Goal: Task Accomplishment & Management: Understand process/instructions

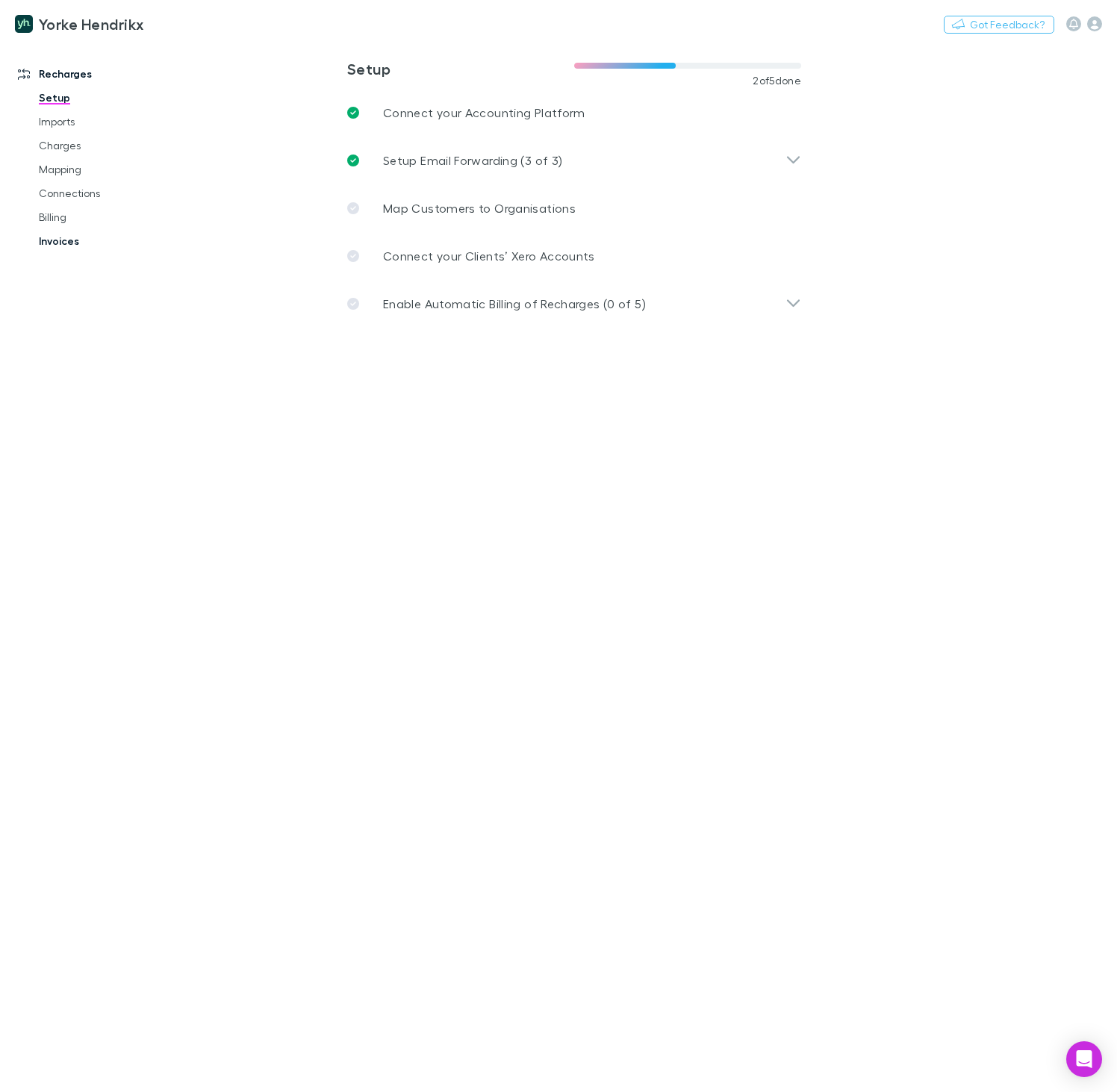
click at [62, 243] on link "Invoices" at bounding box center [103, 241] width 160 height 24
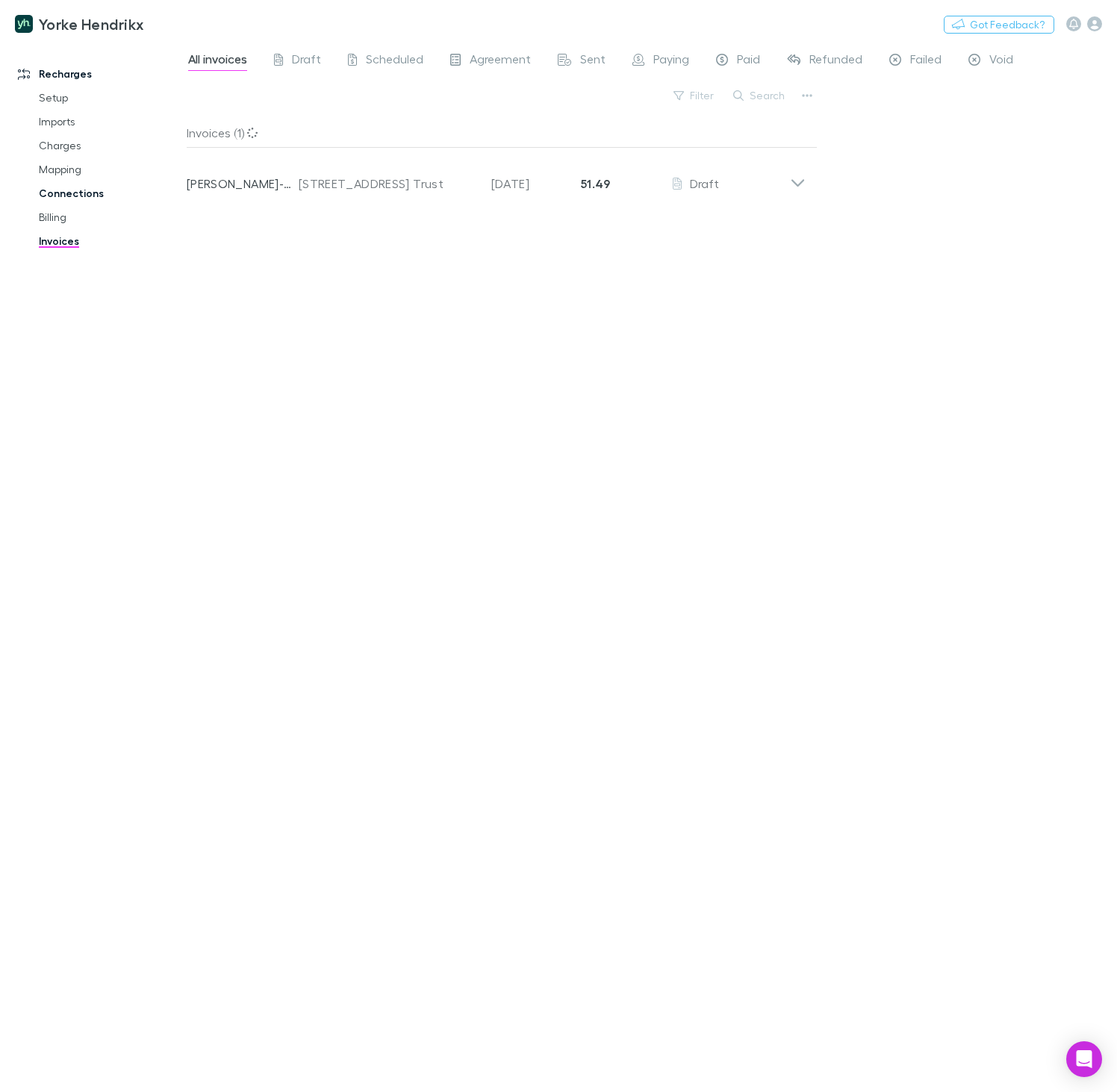
click at [47, 194] on link "Connections" at bounding box center [103, 193] width 160 height 24
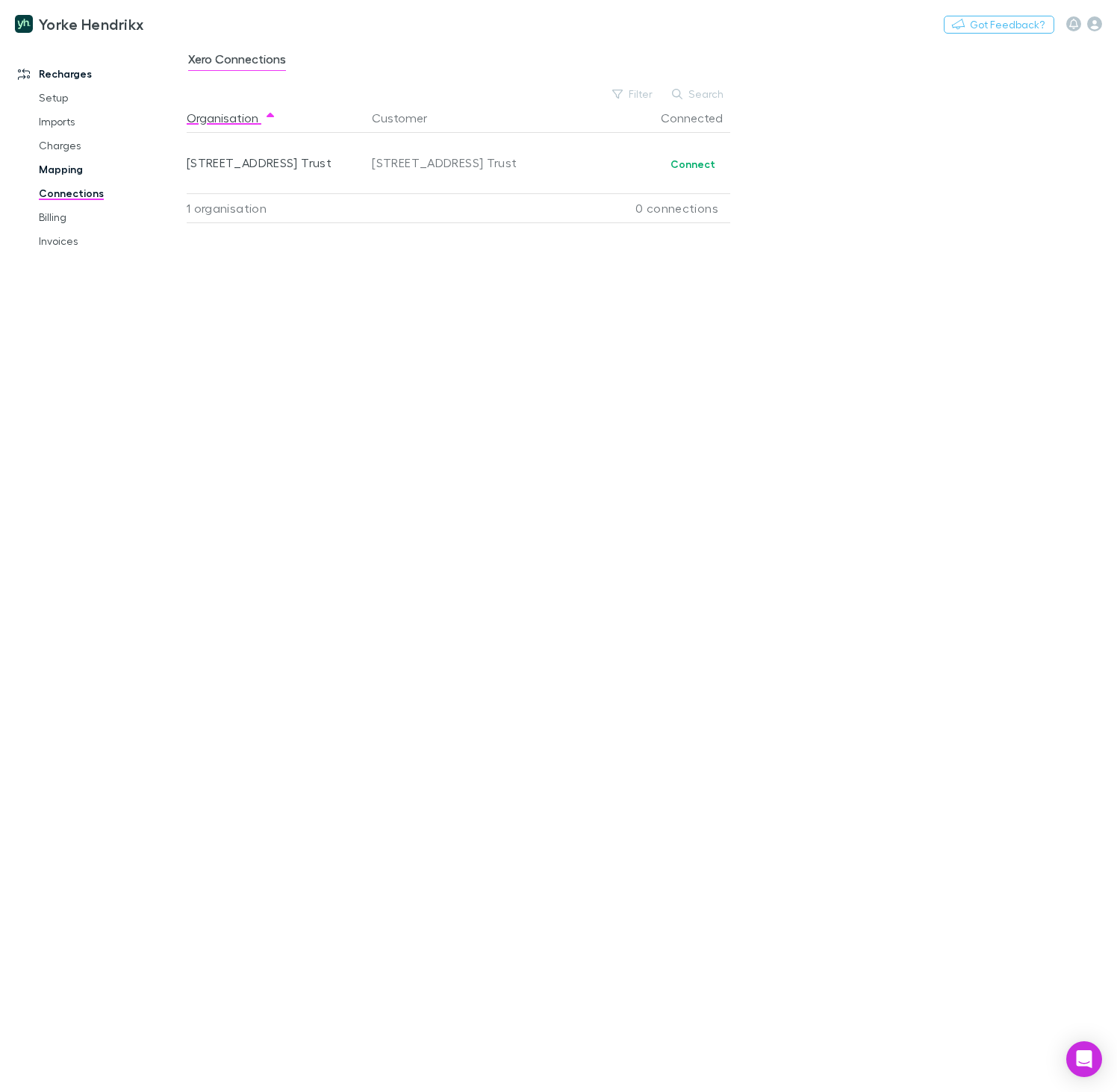
click at [52, 170] on link "Mapping" at bounding box center [103, 169] width 160 height 24
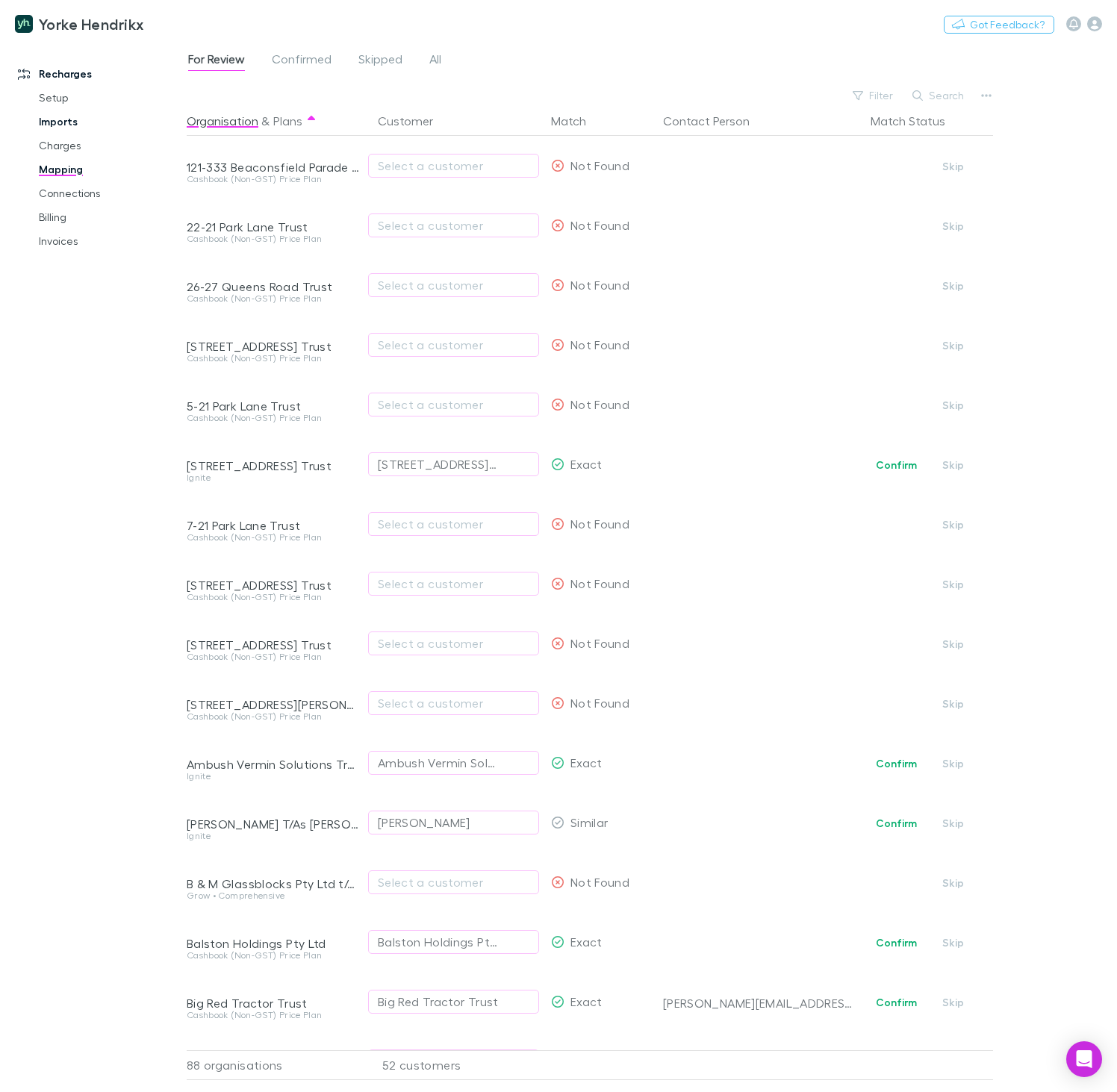
click at [57, 128] on link "Imports" at bounding box center [103, 122] width 160 height 24
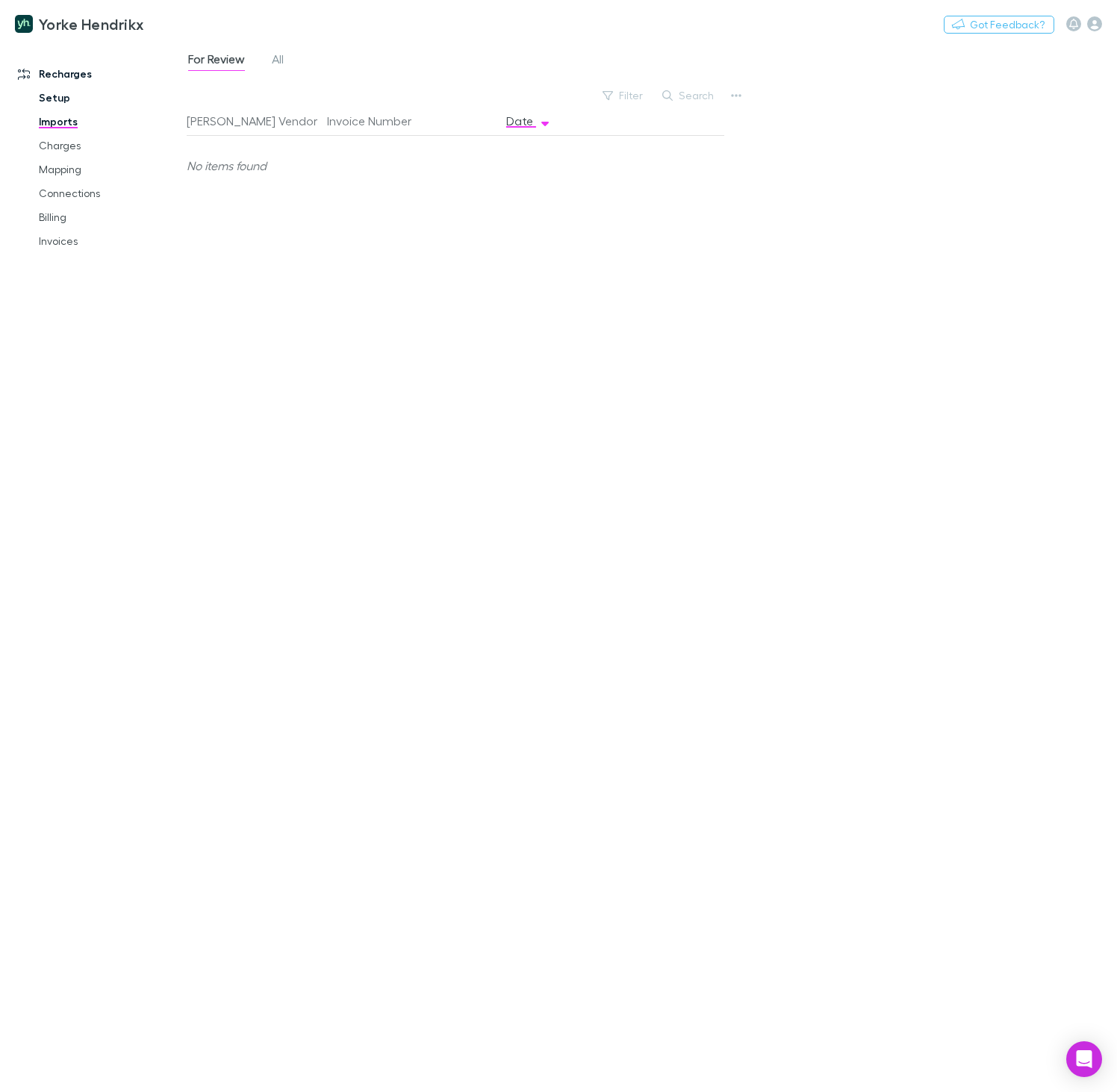
click at [50, 92] on link "Setup" at bounding box center [103, 98] width 160 height 24
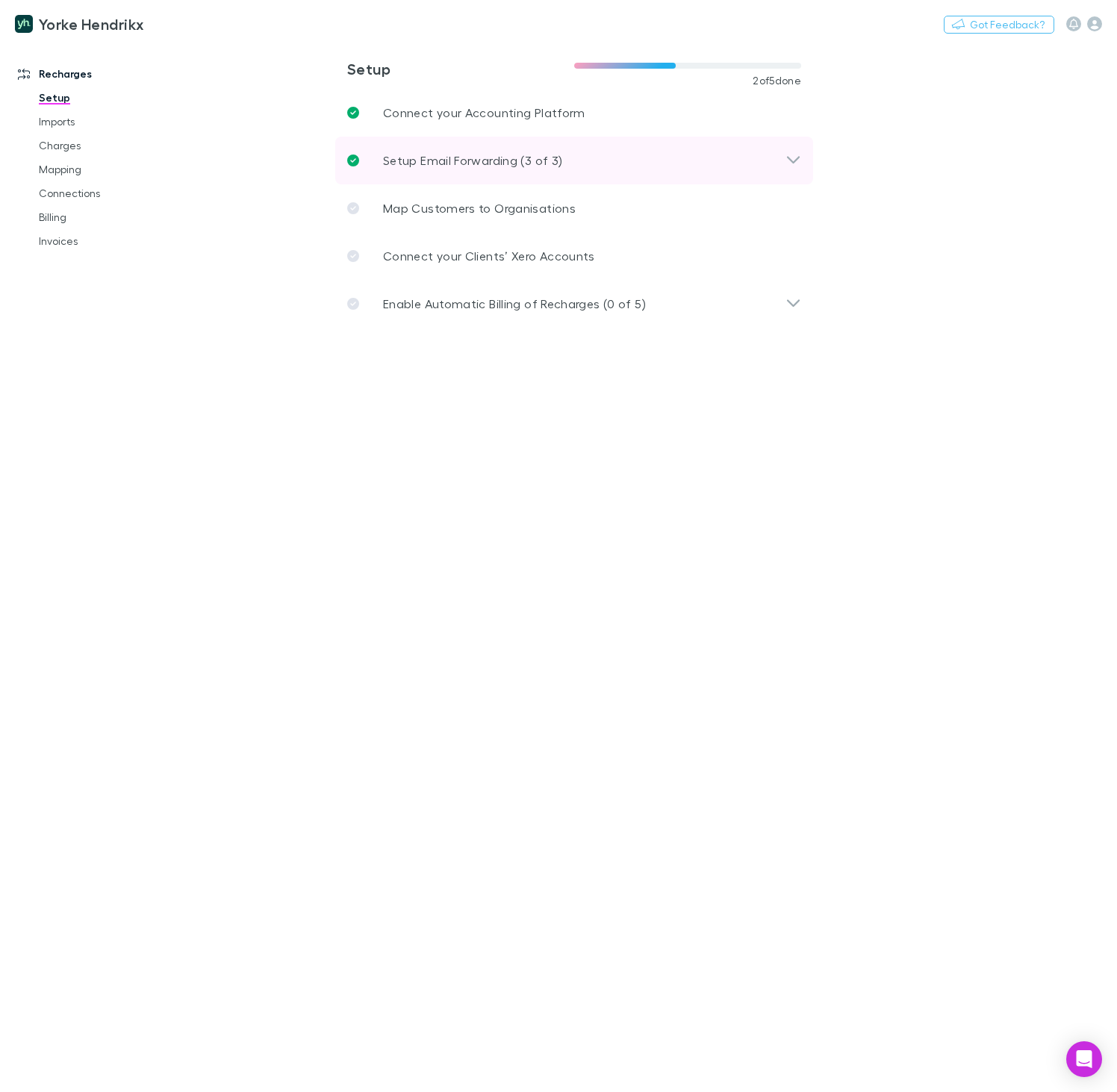
click at [473, 168] on p "Setup Email Forwarding (3 of 3)" at bounding box center [472, 160] width 179 height 18
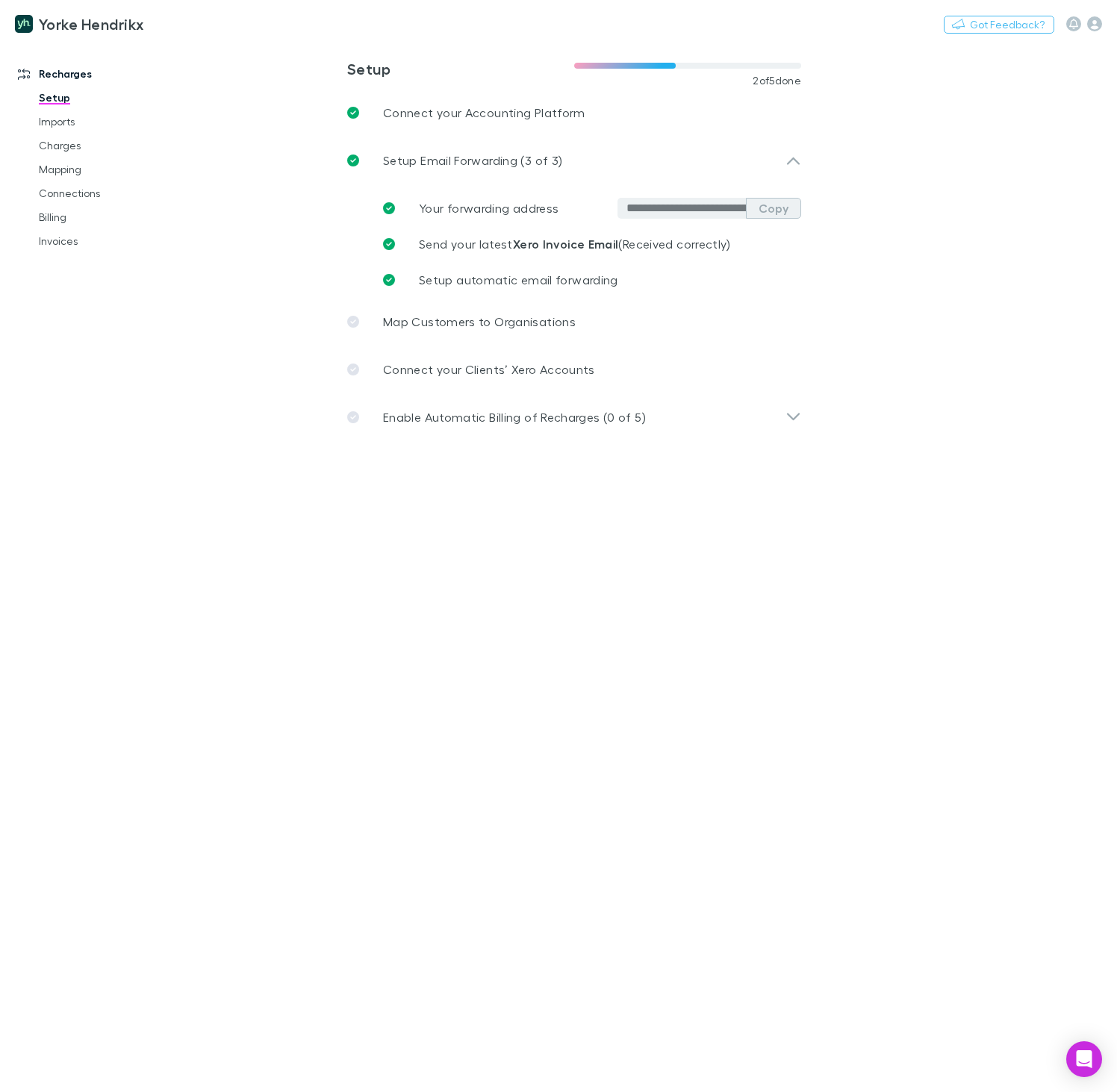
click at [779, 209] on button "Copy" at bounding box center [773, 208] width 55 height 21
